Goal: Task Accomplishment & Management: Manage account settings

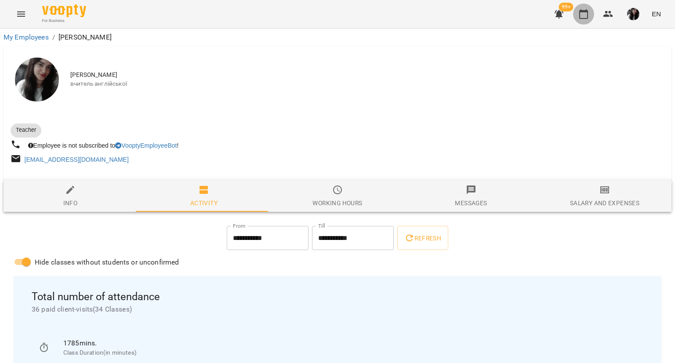
click at [589, 9] on icon "button" at bounding box center [584, 14] width 11 height 11
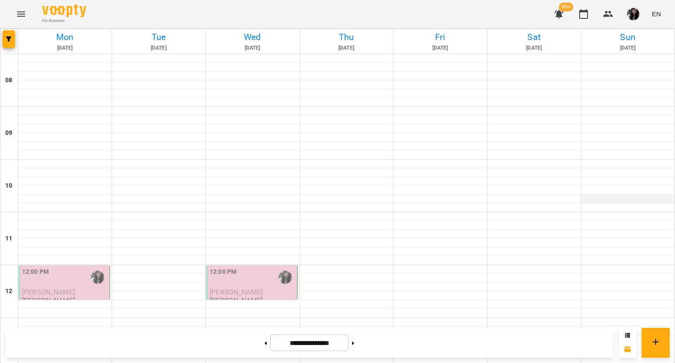
drag, startPoint x: 589, startPoint y: 9, endPoint x: 614, endPoint y: 196, distance: 188.1
click at [104, 267] on div at bounding box center [97, 277] width 20 height 20
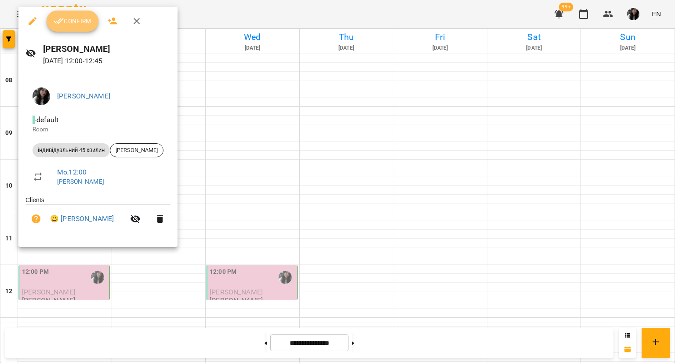
click at [74, 24] on span "Confirm" at bounding box center [73, 21] width 38 height 11
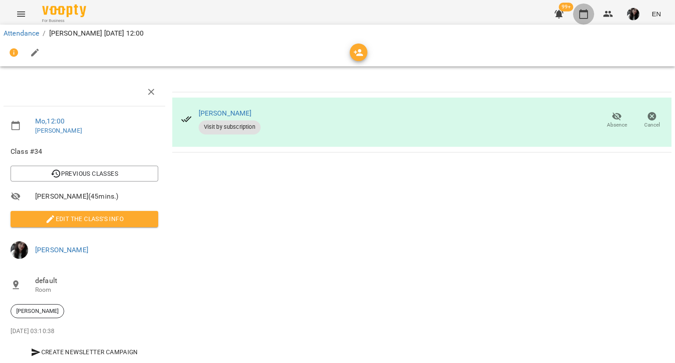
click at [587, 22] on button "button" at bounding box center [583, 14] width 21 height 21
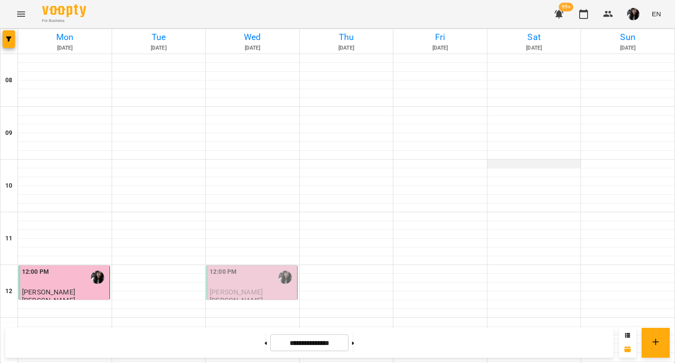
scroll to position [469, 0]
